Goal: Task Accomplishment & Management: Complete application form

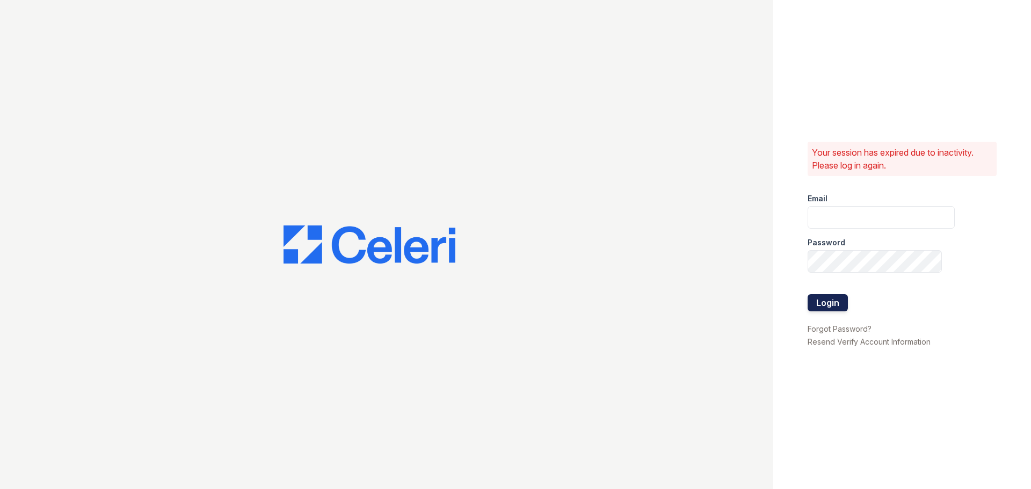
type input "[PERSON_NAME][EMAIL_ADDRESS][DOMAIN_NAME]"
click at [825, 309] on button "Login" at bounding box center [828, 302] width 40 height 17
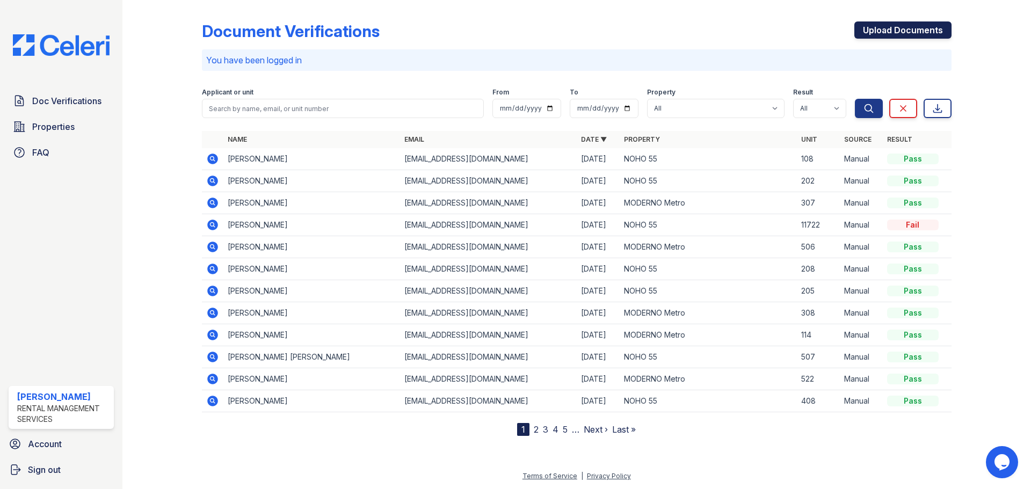
click at [911, 32] on link "Upload Documents" at bounding box center [902, 29] width 97 height 17
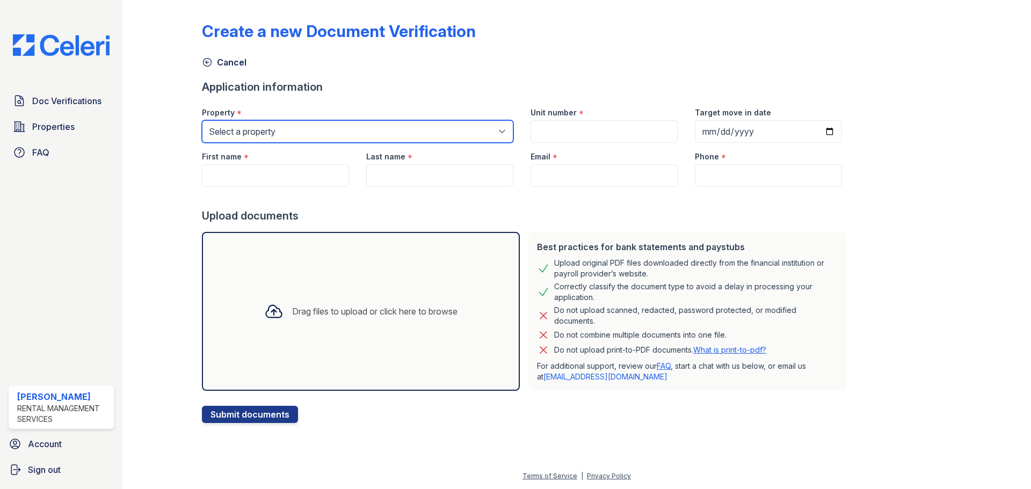
click at [305, 133] on select "Select a property MODERNO Metro NOHO 55" at bounding box center [357, 131] width 311 height 23
select select "44"
click at [202, 120] on select "Select a property MODERNO Metro NOHO 55" at bounding box center [357, 131] width 311 height 23
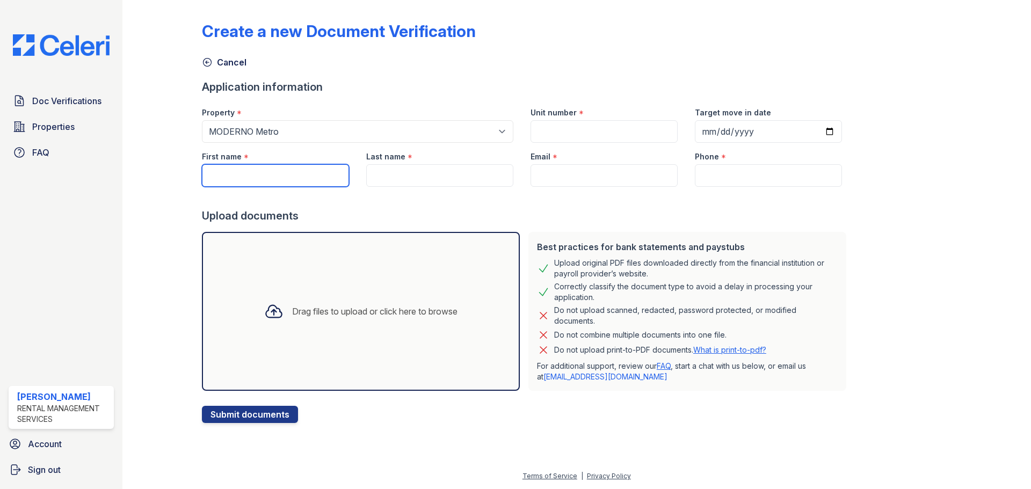
click at [246, 171] on input "First name" at bounding box center [275, 175] width 147 height 23
click at [533, 125] on input "Unit number" at bounding box center [604, 131] width 147 height 23
type input "205"
click at [287, 168] on input "First name" at bounding box center [275, 175] width 147 height 23
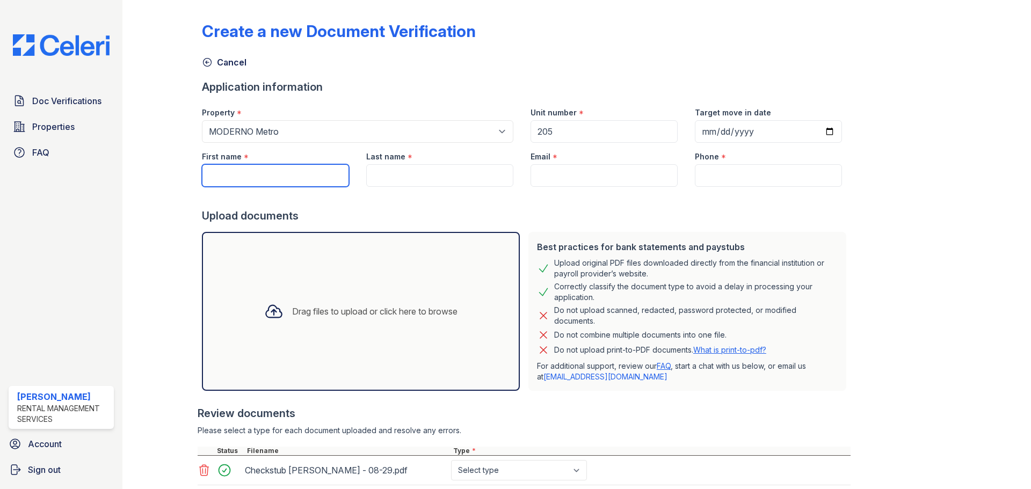
paste input "Kevin P. Dary"
type input "[PERSON_NAME]"
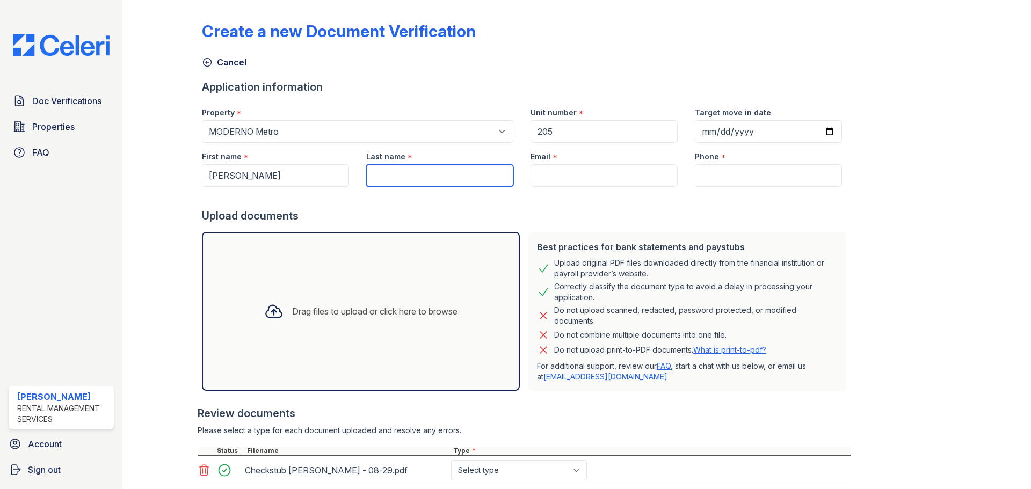
paste input "Dary"
type input "Dary"
type input "[EMAIL_ADDRESS][DOMAIN_NAME]"
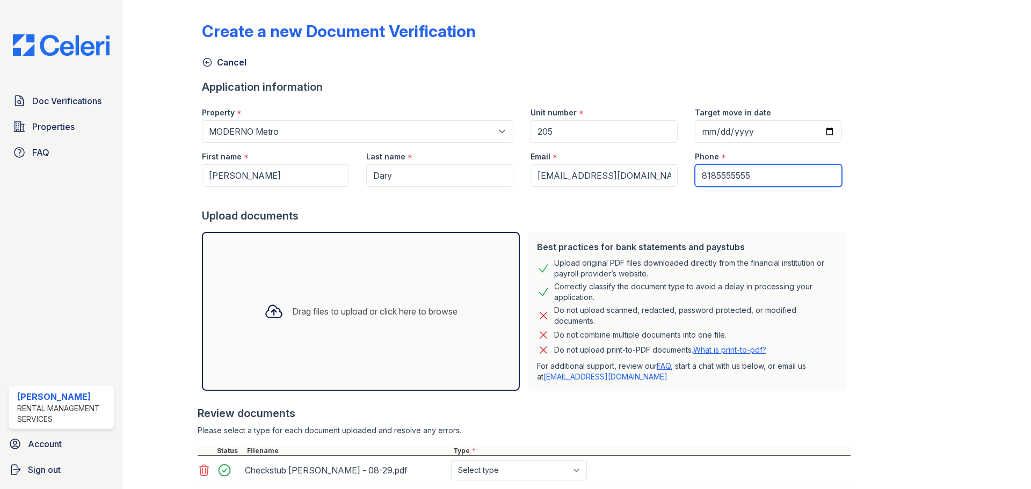
type input "8185555555"
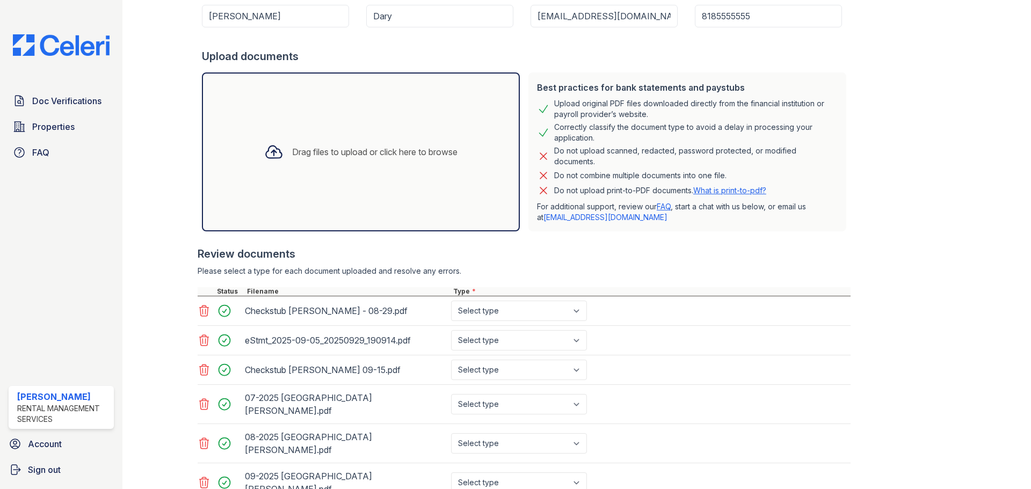
scroll to position [269, 0]
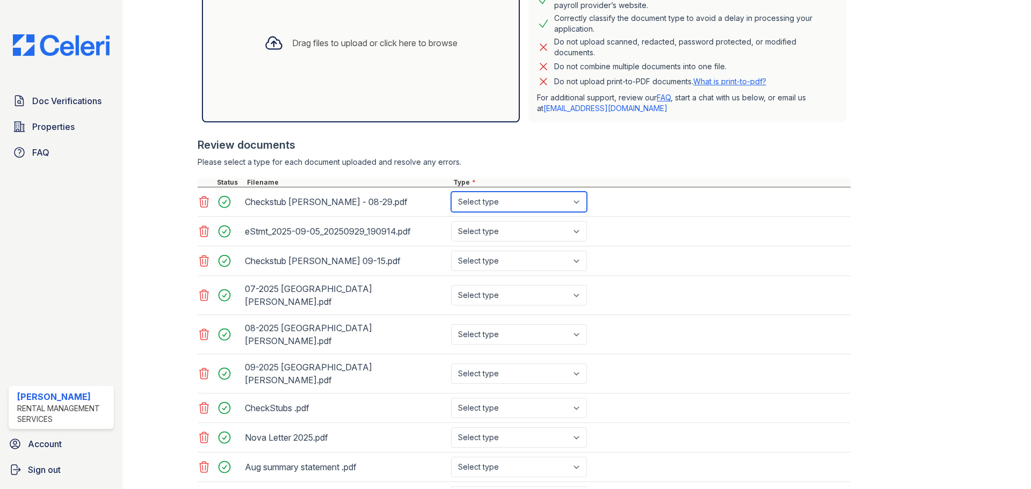
click at [472, 199] on select "Select type Paystub Bank Statement Offer Letter Tax Documents Benefit Award Let…" at bounding box center [519, 202] width 136 height 20
select select "paystub"
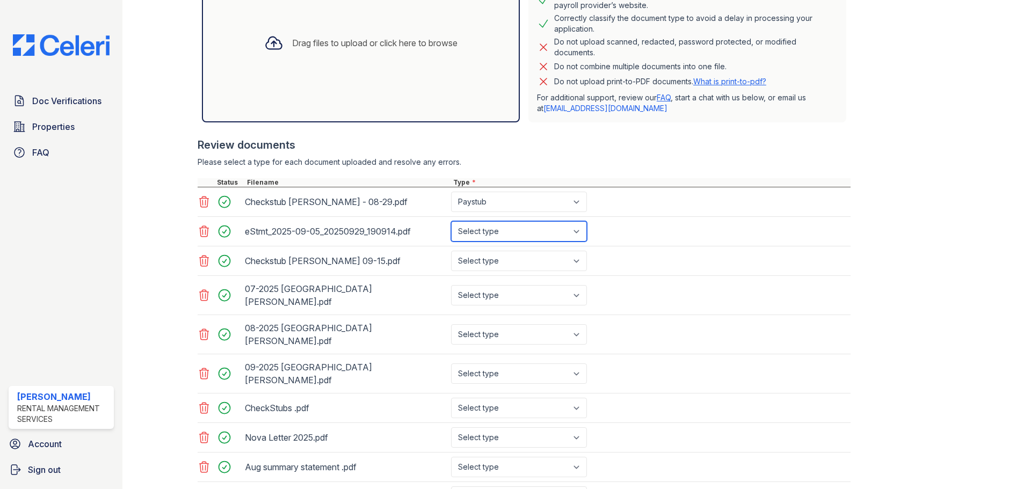
select select "bank_statement"
select select "paystub"
select select "bank_statement"
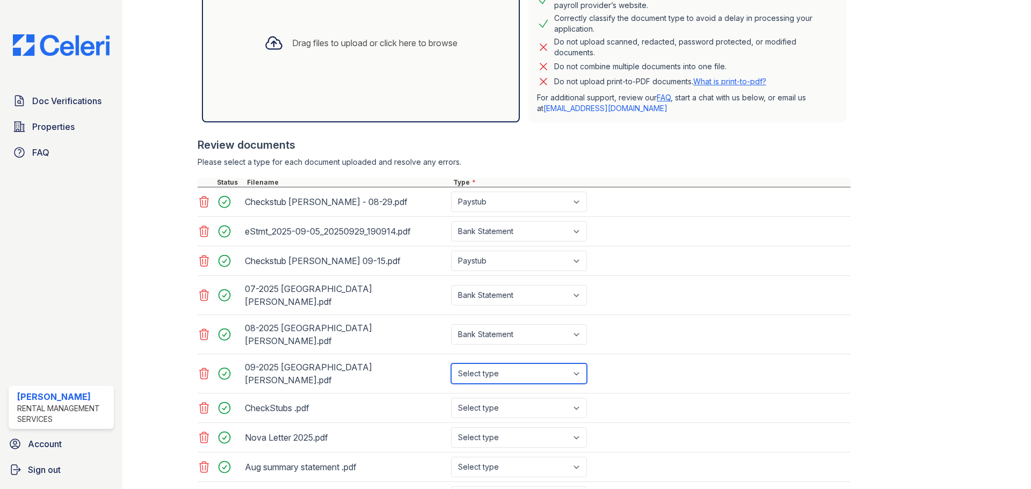
select select "bank_statement"
select select "offer_letter"
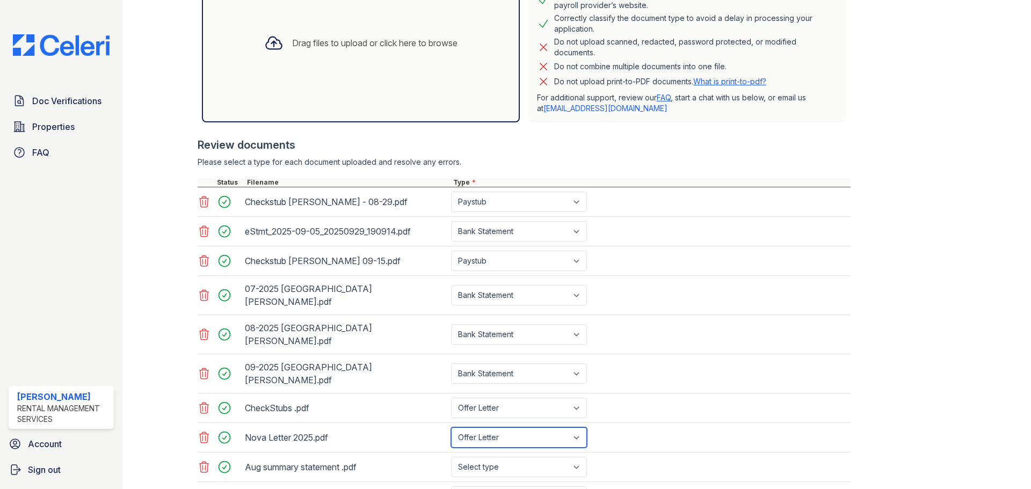
select select "other"
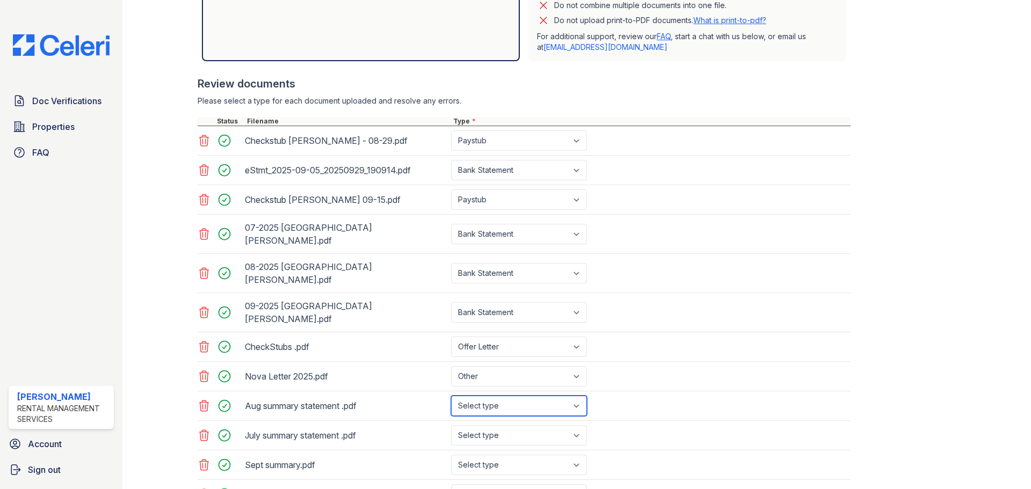
scroll to position [426, 0]
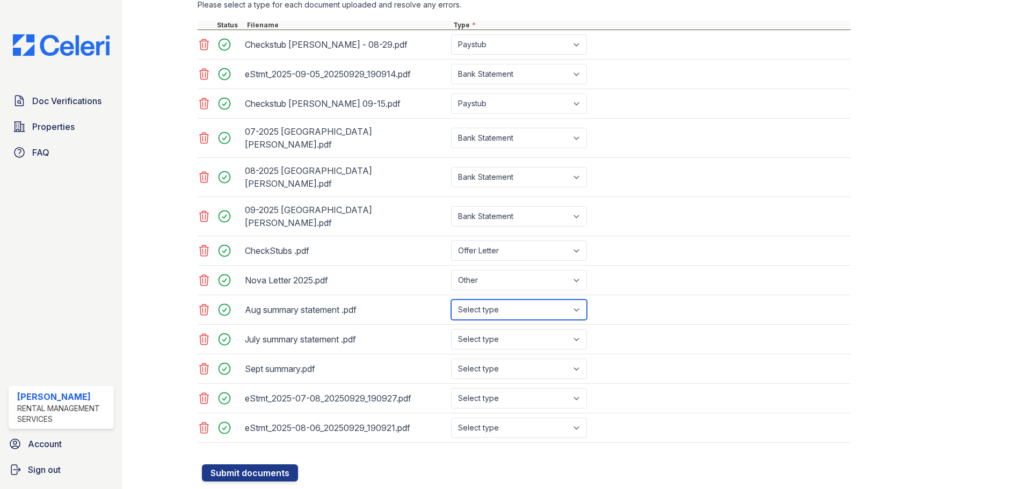
select select "bank_statement"
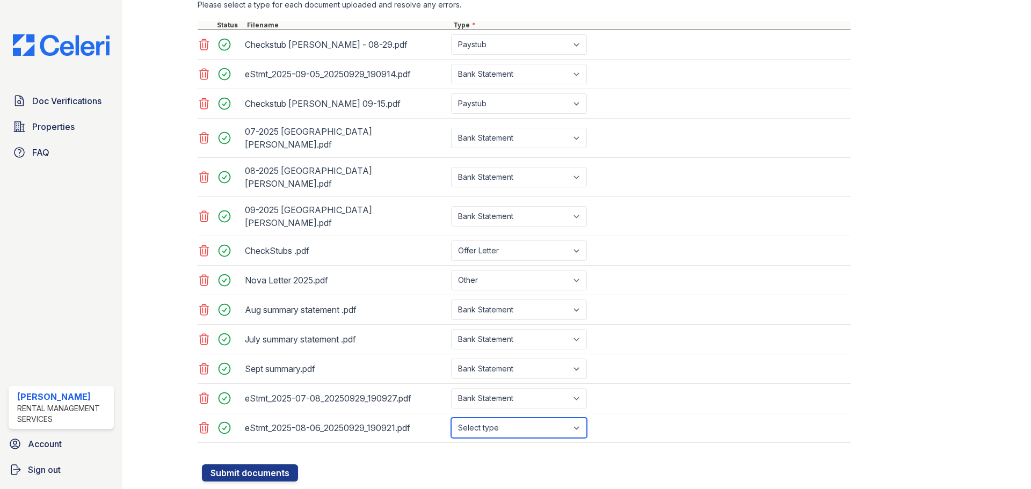
select select "bank_statement"
click at [277, 454] on div at bounding box center [526, 459] width 649 height 11
click at [276, 465] on button "Submit documents" at bounding box center [250, 473] width 96 height 17
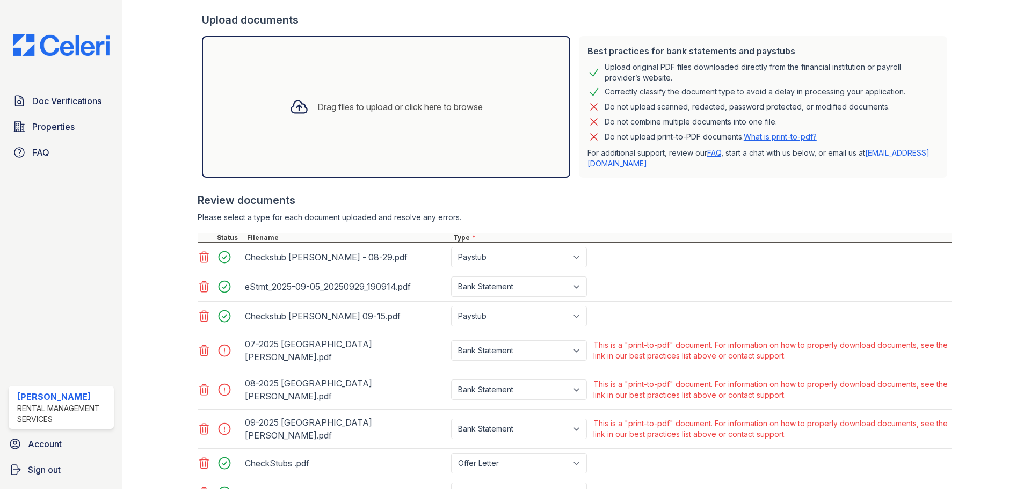
scroll to position [269, 0]
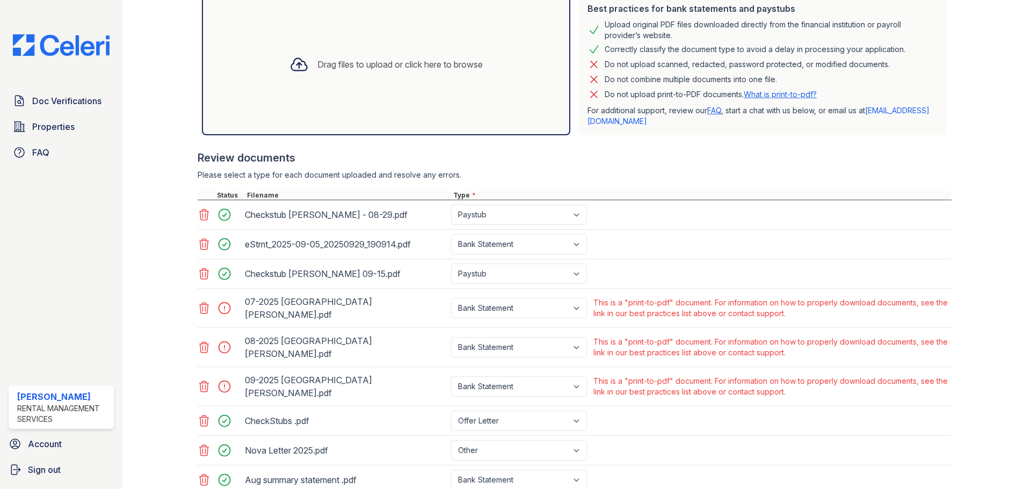
click at [702, 307] on div "This is a "print-to-pdf" document. For information on how to properly download …" at bounding box center [771, 308] width 356 height 21
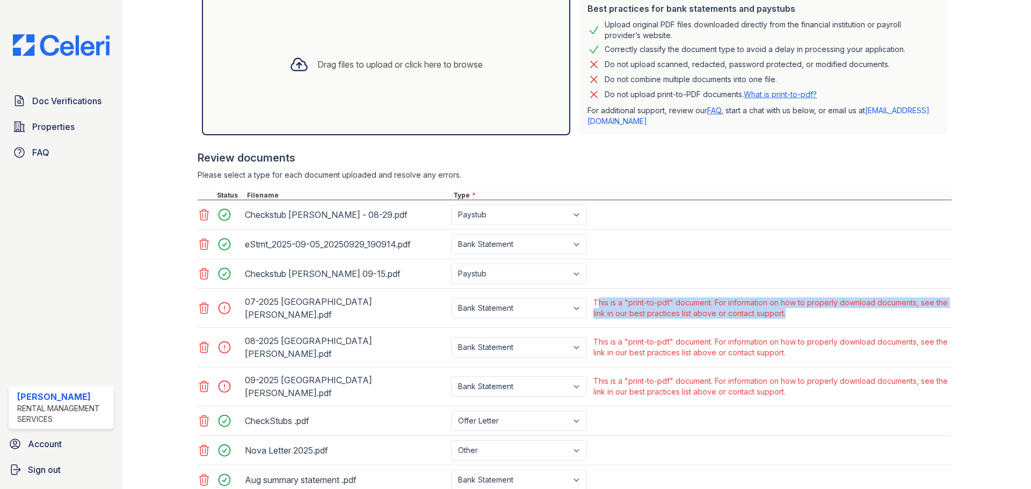
click at [702, 307] on div "This is a "print-to-pdf" document. For information on how to properly download …" at bounding box center [771, 308] width 356 height 21
click at [799, 318] on div "This is a "print-to-pdf" document. For information on how to properly download …" at bounding box center [771, 308] width 360 height 26
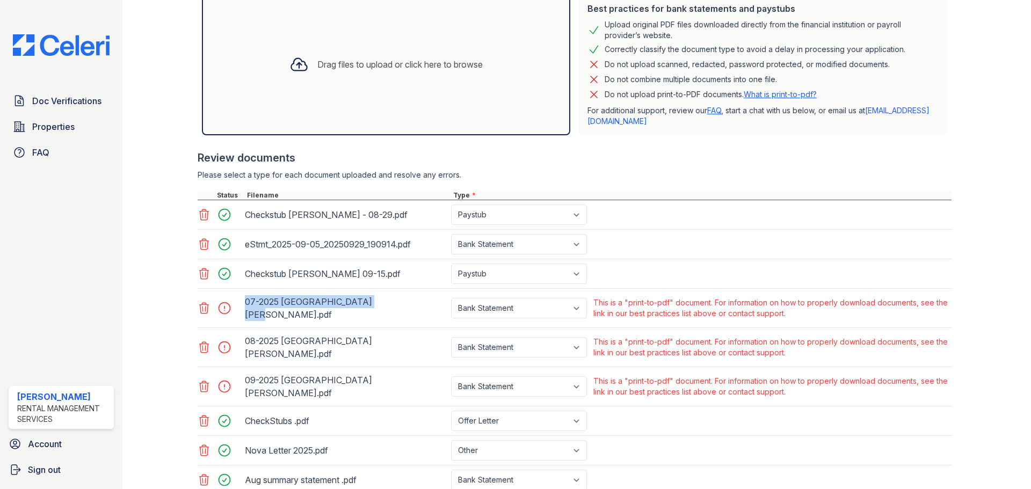
drag, startPoint x: 376, startPoint y: 307, endPoint x: 235, endPoint y: 308, distance: 141.8
click at [235, 308] on div "07-2025 Sutton, Laurence.pdf Paystub Bank Statement Offer Letter Tax Documents …" at bounding box center [575, 308] width 754 height 30
click at [340, 309] on div "07-2025 Sutton, Laurence.pdf" at bounding box center [346, 308] width 202 height 30
click at [651, 302] on div "This is a "print-to-pdf" document. For information on how to properly download …" at bounding box center [771, 308] width 356 height 21
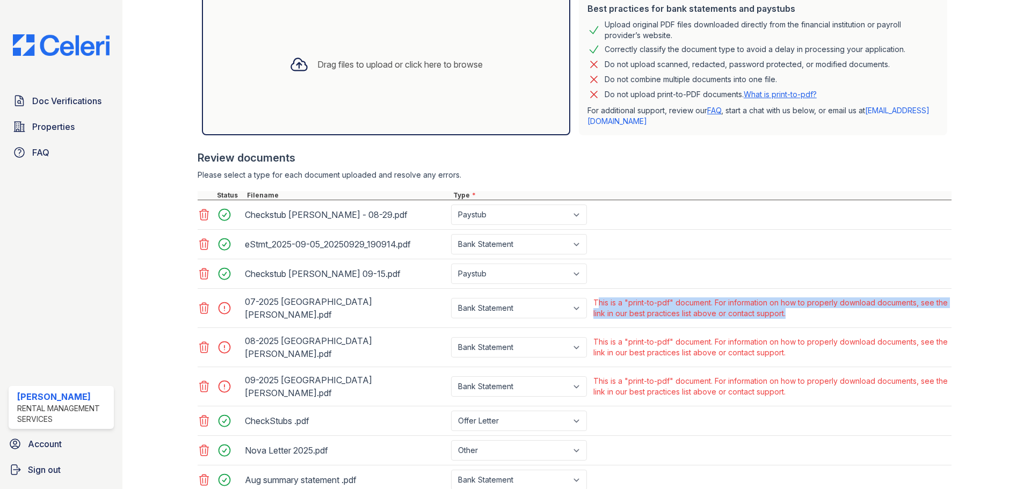
click at [651, 302] on div "This is a "print-to-pdf" document. For information on how to properly download …" at bounding box center [771, 308] width 356 height 21
click at [203, 309] on icon at bounding box center [204, 308] width 13 height 13
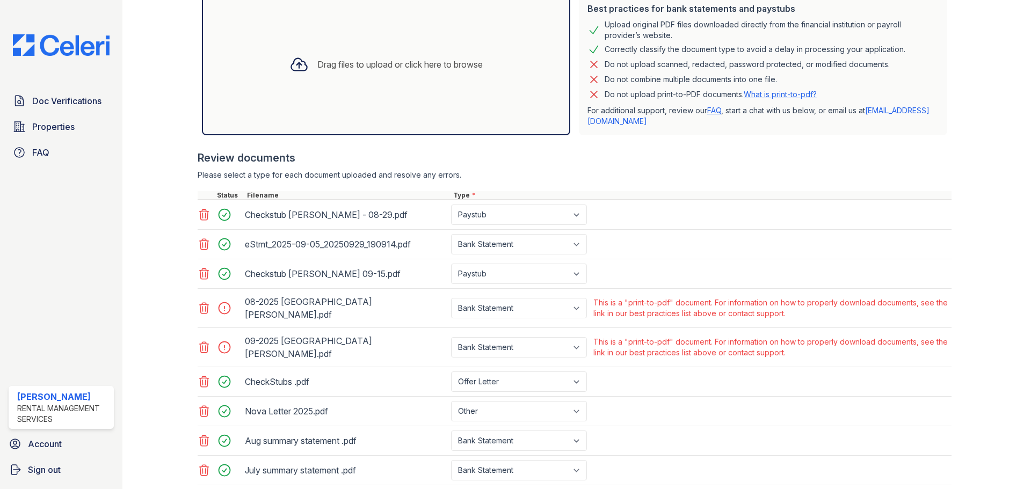
click at [204, 307] on icon at bounding box center [204, 308] width 13 height 13
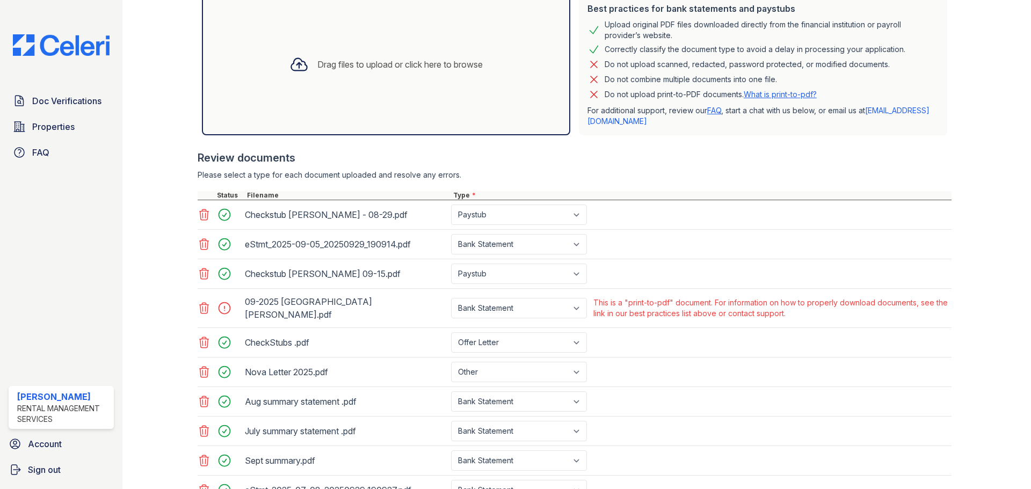
click at [205, 316] on div at bounding box center [220, 308] width 45 height 30
click at [205, 303] on icon at bounding box center [204, 308] width 13 height 13
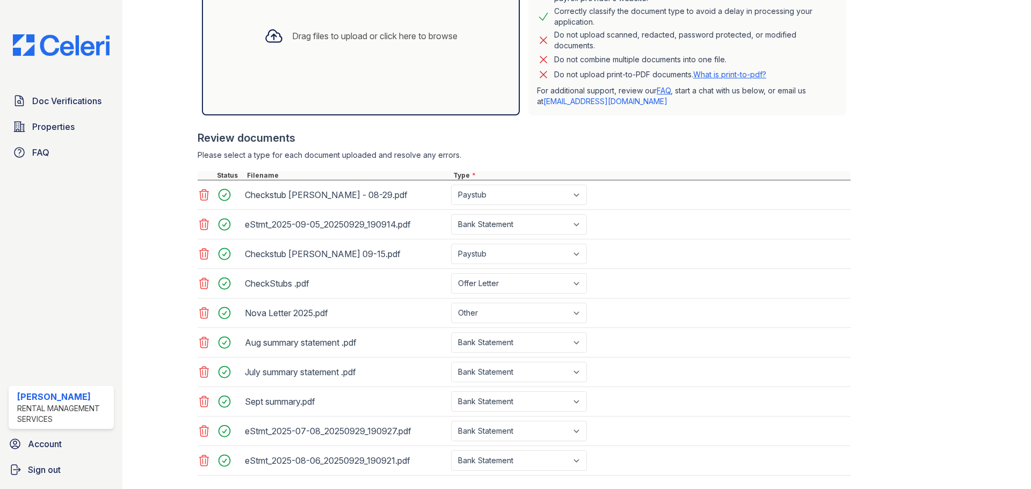
scroll to position [367, 0]
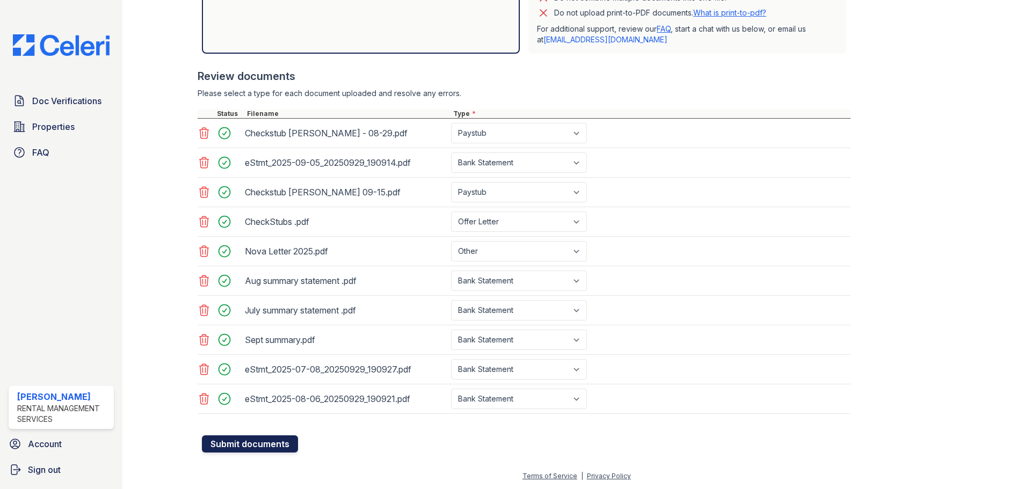
click at [250, 452] on button "Submit documents" at bounding box center [250, 444] width 96 height 17
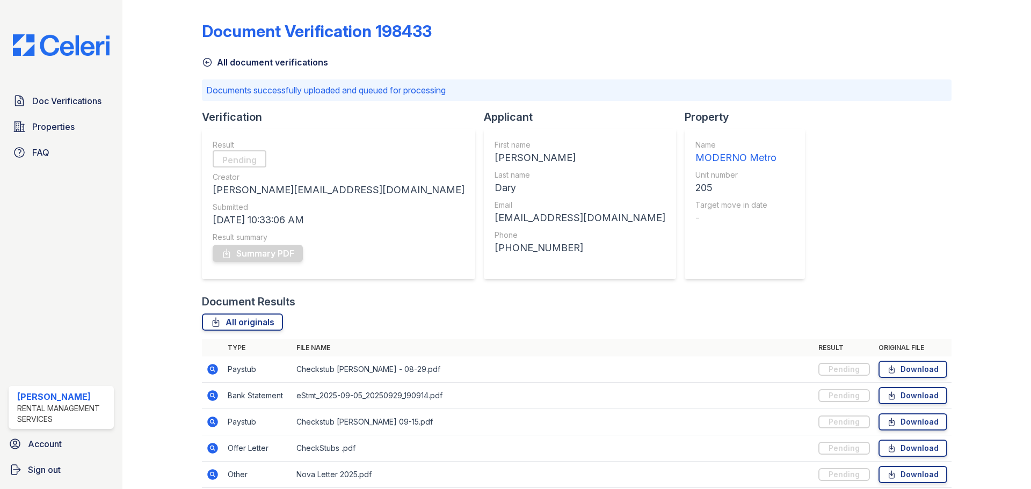
click at [799, 209] on div "Document Verification 198433 All document verifications Documents successfully …" at bounding box center [577, 317] width 750 height 626
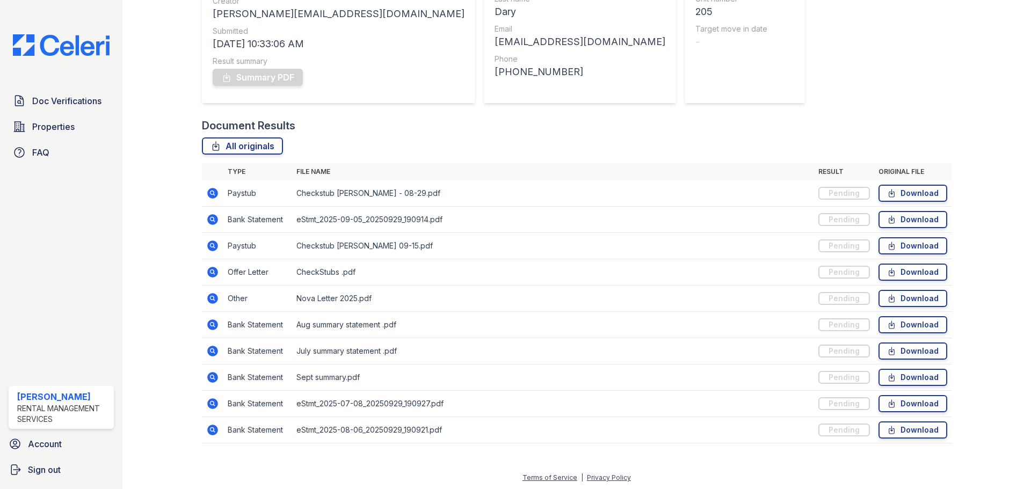
scroll to position [178, 0]
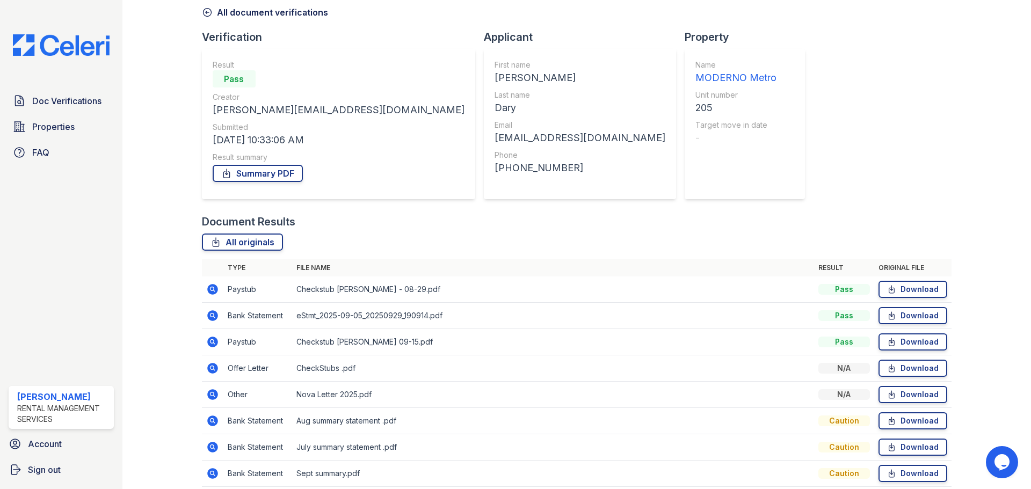
scroll to position [148, 0]
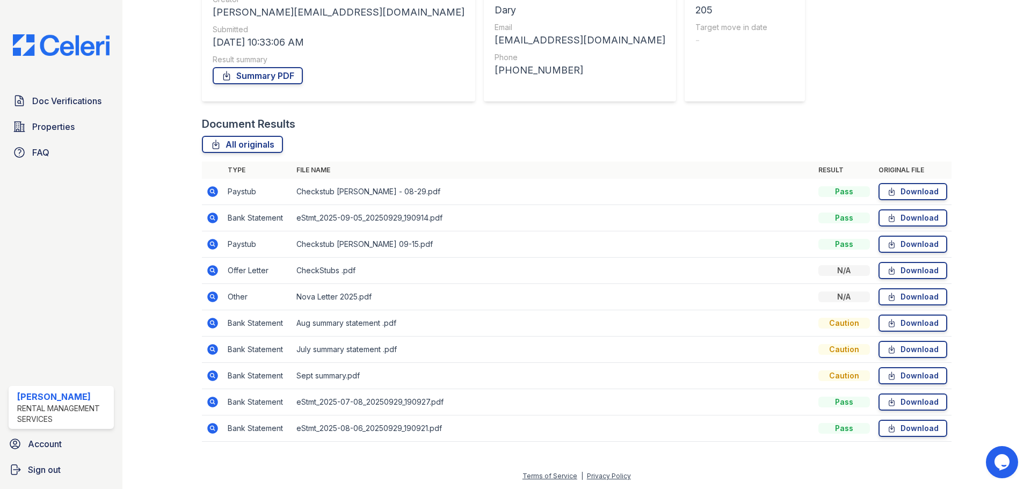
click at [832, 381] on td "Caution" at bounding box center [844, 376] width 60 height 26
click at [833, 327] on div "Caution" at bounding box center [844, 323] width 52 height 11
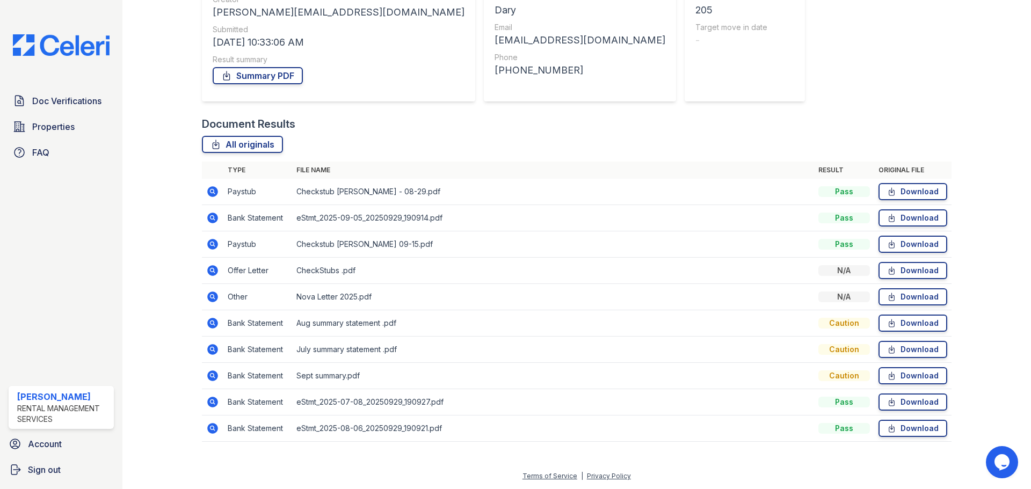
click at [822, 296] on div "N/A" at bounding box center [844, 297] width 52 height 11
click at [831, 273] on div "N/A" at bounding box center [844, 270] width 52 height 11
click at [211, 297] on icon at bounding box center [212, 296] width 3 height 3
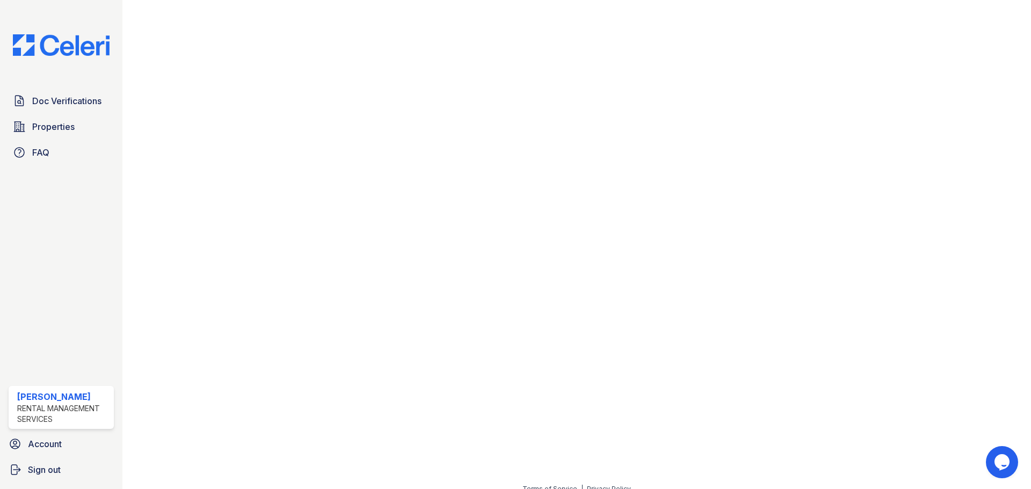
scroll to position [161, 0]
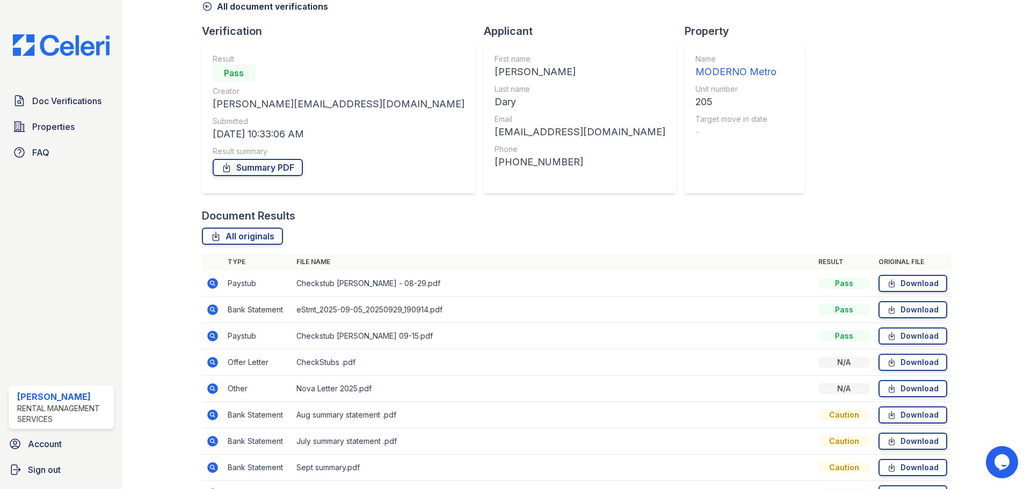
scroll to position [148, 0]
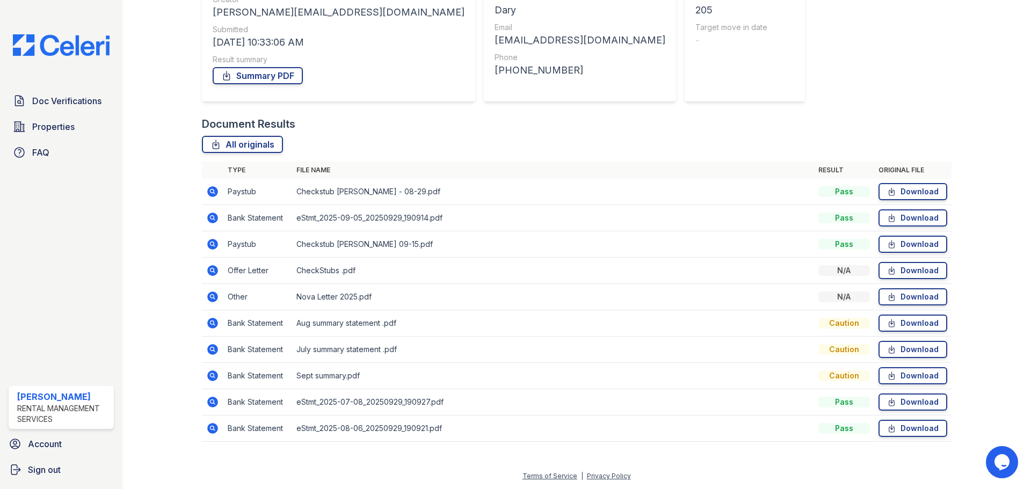
click at [213, 324] on icon at bounding box center [212, 323] width 13 height 13
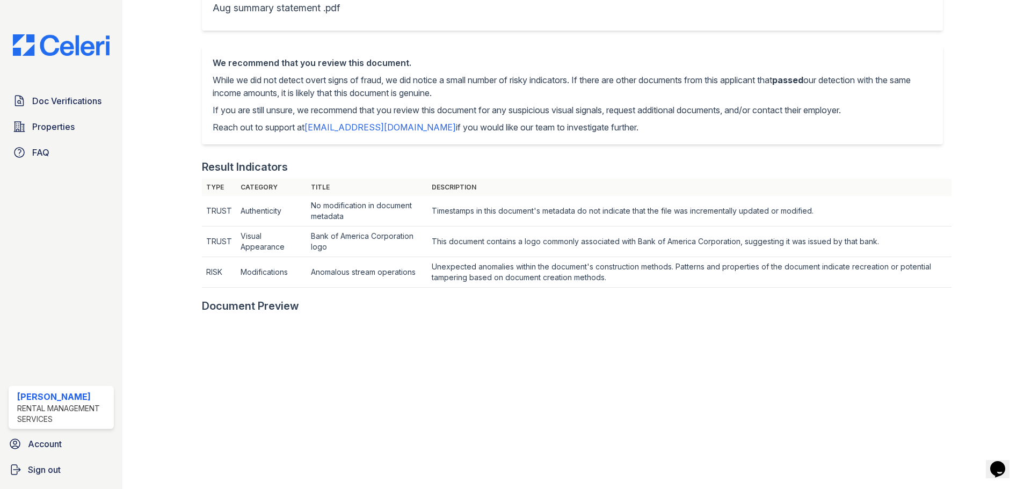
scroll to position [215, 0]
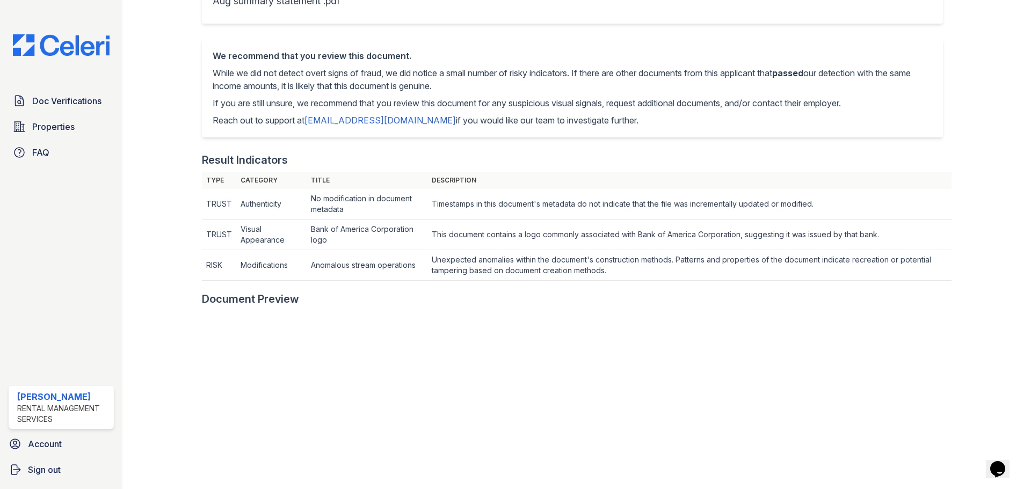
click at [473, 260] on td "Unexpected anomalies within the document's construction methods. Patterns and p…" at bounding box center [689, 265] width 524 height 31
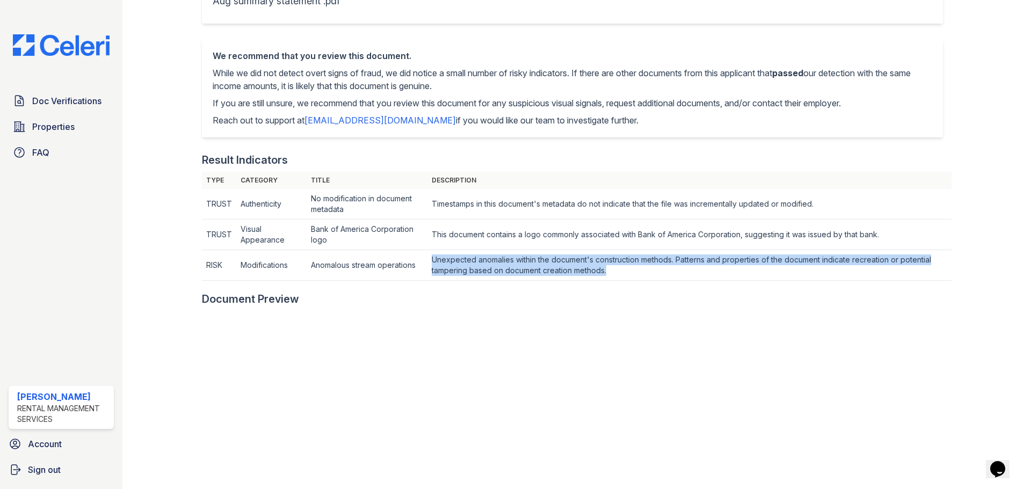
click at [473, 260] on td "Unexpected anomalies within the document's construction methods. Patterns and p…" at bounding box center [689, 265] width 524 height 31
click at [628, 271] on td "Unexpected anomalies within the document's construction methods. Patterns and p…" at bounding box center [689, 265] width 524 height 31
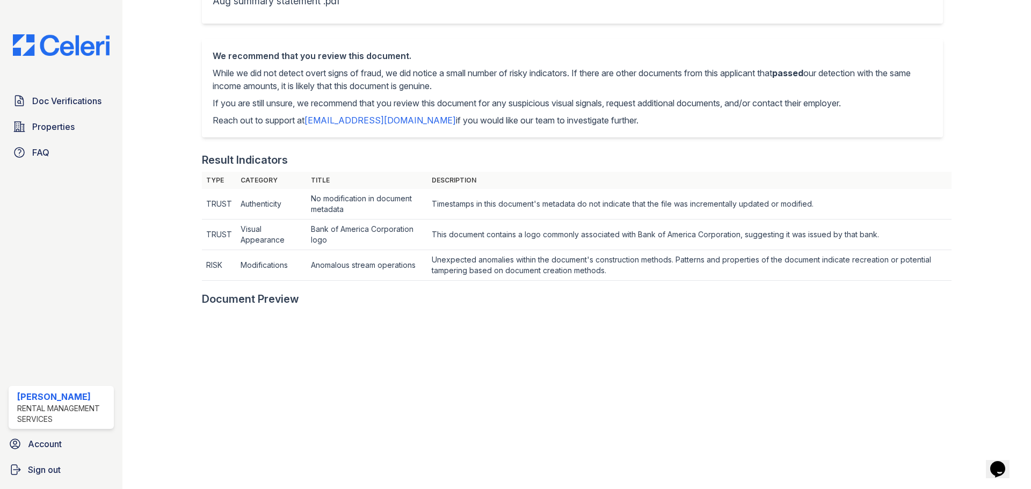
click at [615, 263] on td "Unexpected anomalies within the document's construction methods. Patterns and p…" at bounding box center [689, 265] width 524 height 31
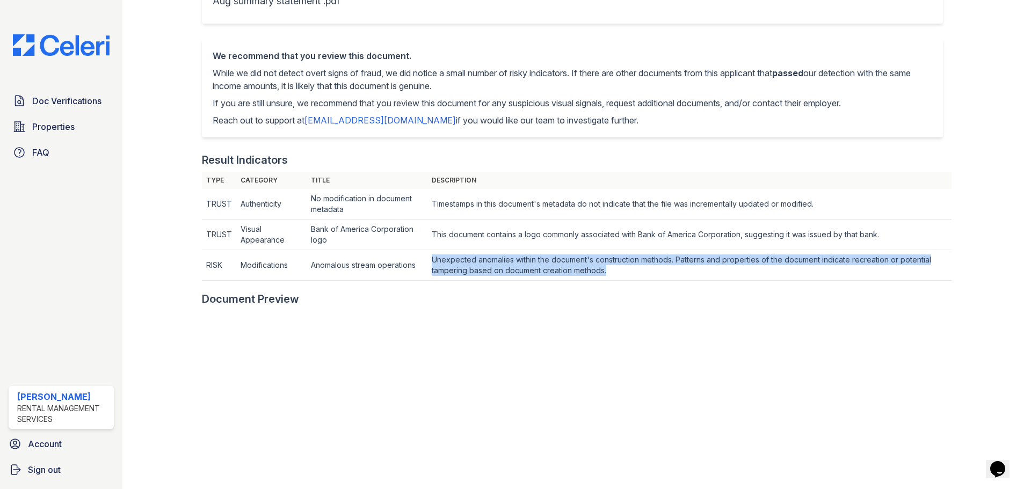
click at [615, 263] on td "Unexpected anomalies within the document's construction methods. Patterns and p…" at bounding box center [689, 265] width 524 height 31
click at [507, 270] on td "Unexpected anomalies within the document's construction methods. Patterns and p…" at bounding box center [689, 265] width 524 height 31
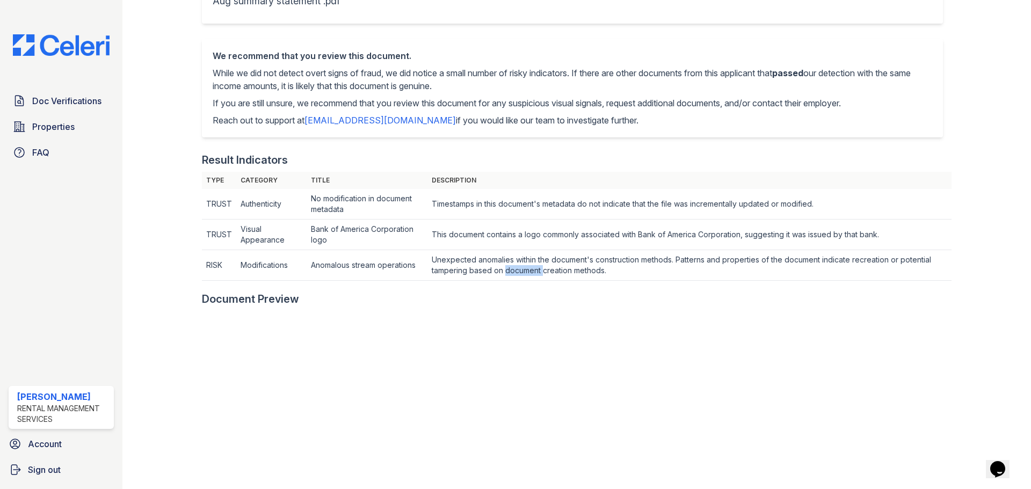
click at [507, 270] on td "Unexpected anomalies within the document's construction methods. Patterns and p…" at bounding box center [689, 265] width 524 height 31
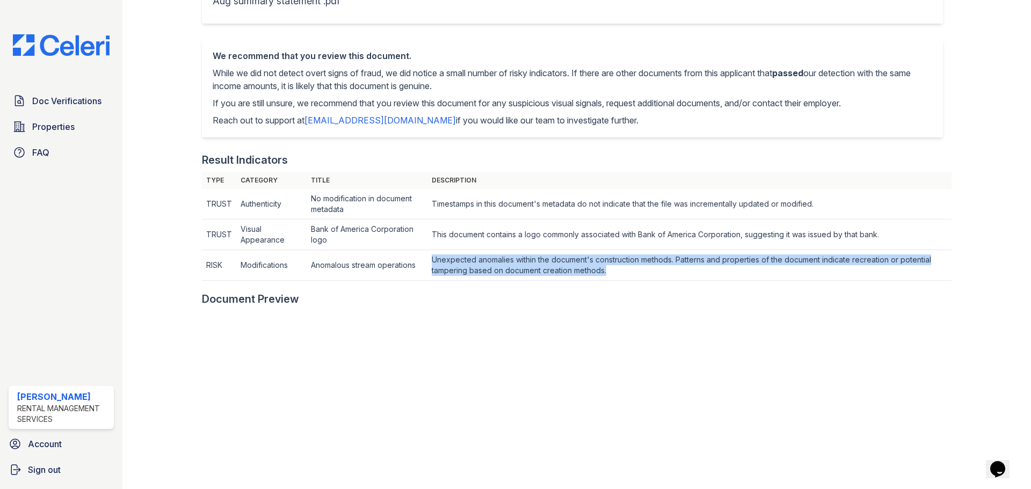
click at [507, 270] on td "Unexpected anomalies within the document's construction methods. Patterns and p…" at bounding box center [689, 265] width 524 height 31
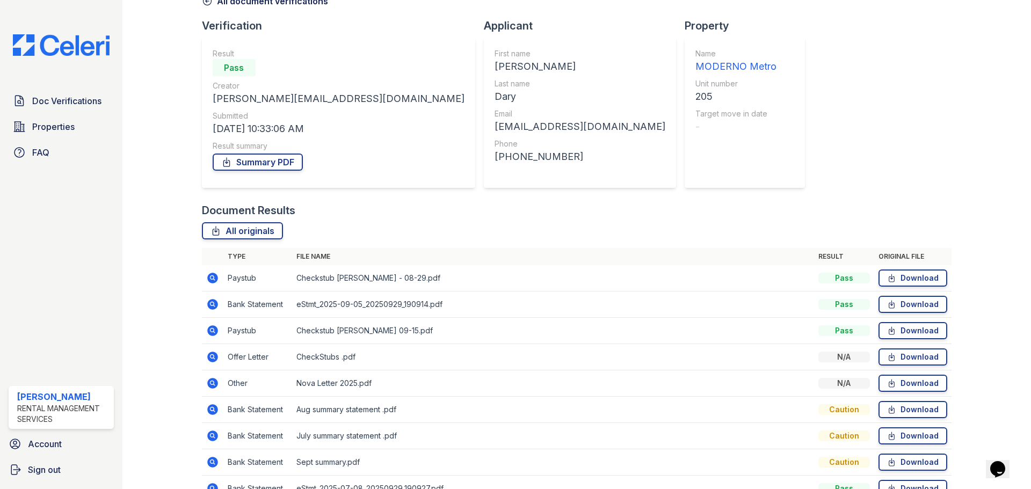
scroll to position [148, 0]
